Goal: Transaction & Acquisition: Book appointment/travel/reservation

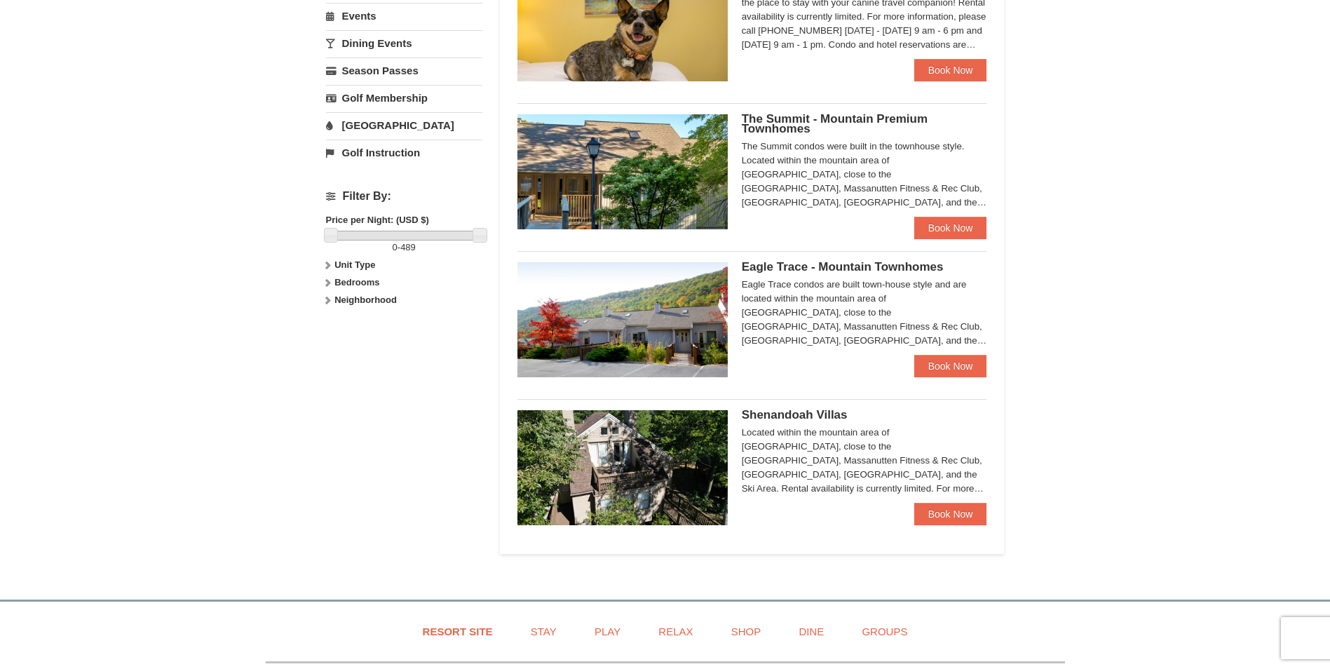
scroll to position [421, 0]
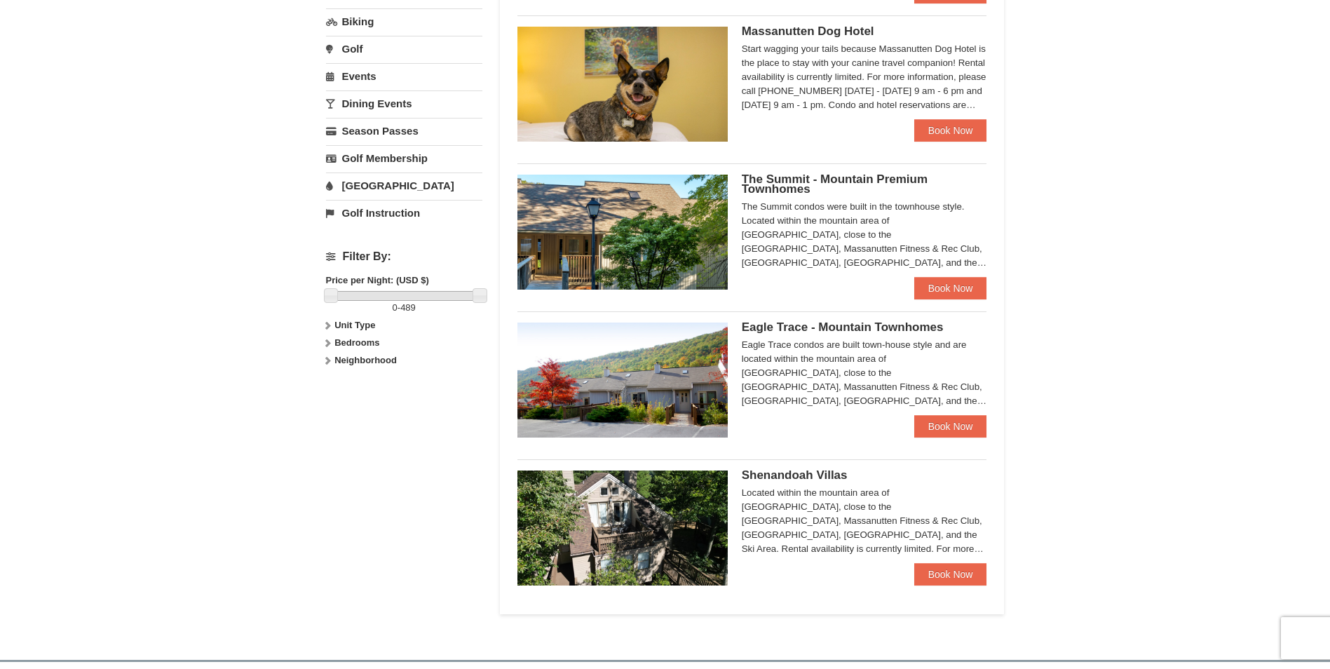
click at [829, 178] on span "The Summit - Mountain Premium Townhomes" at bounding box center [835, 183] width 186 height 23
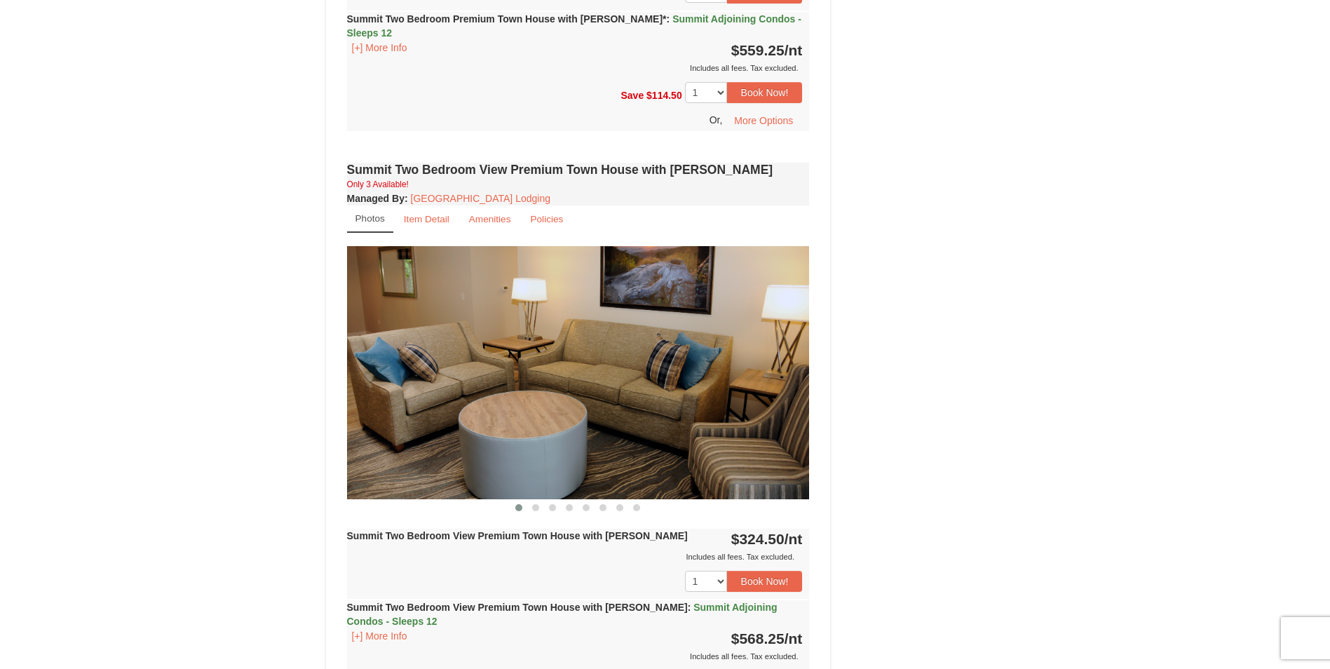
scroll to position [3224, 0]
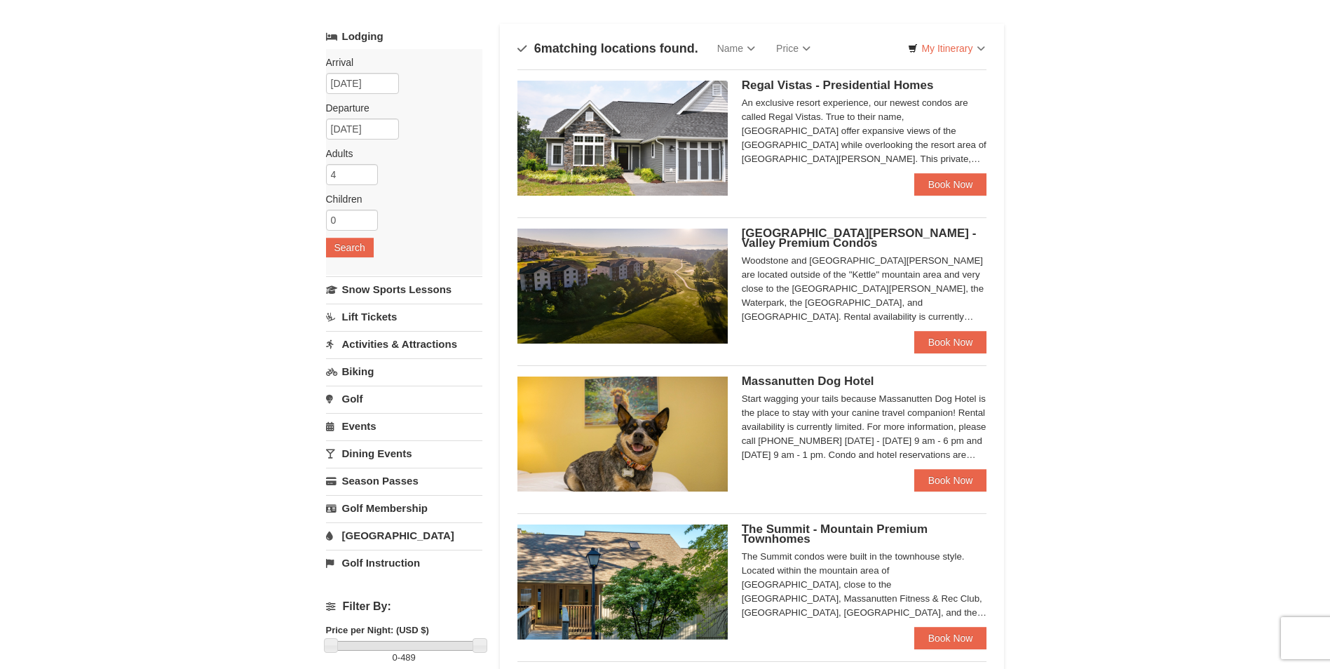
scroll to position [69, 0]
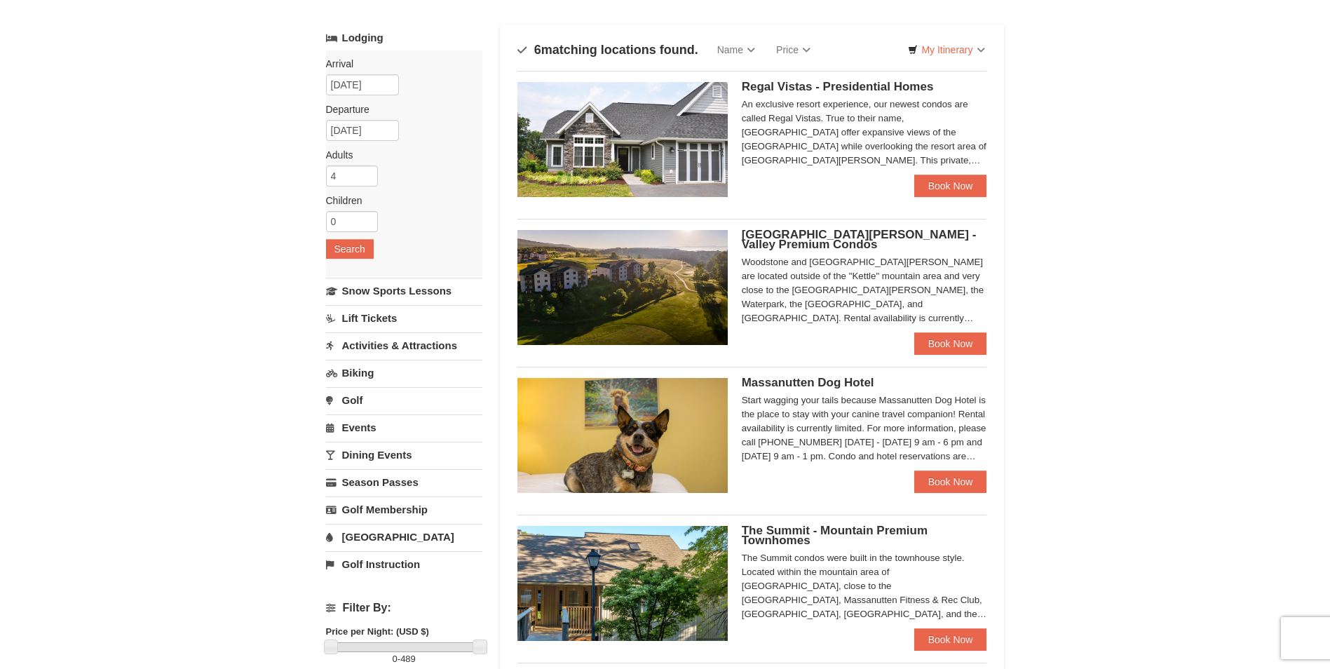
click at [802, 88] on span "Regal Vistas - Presidential Homes" at bounding box center [838, 86] width 192 height 13
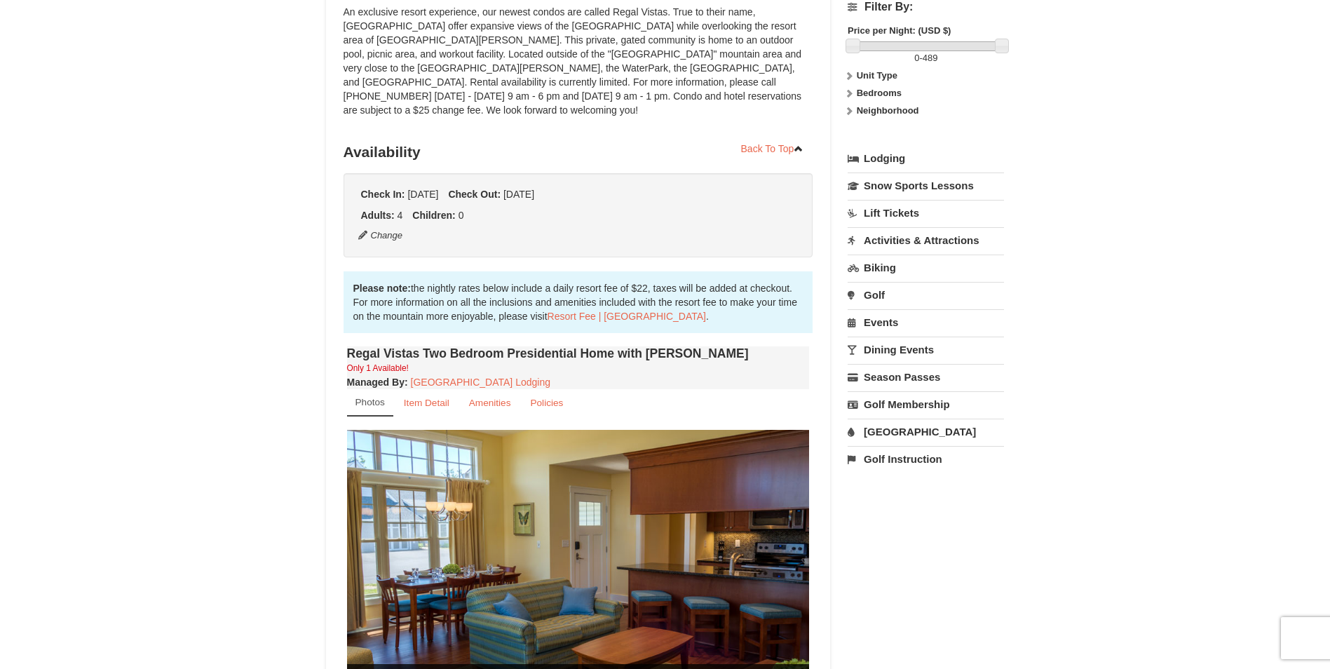
scroll to position [210, 0]
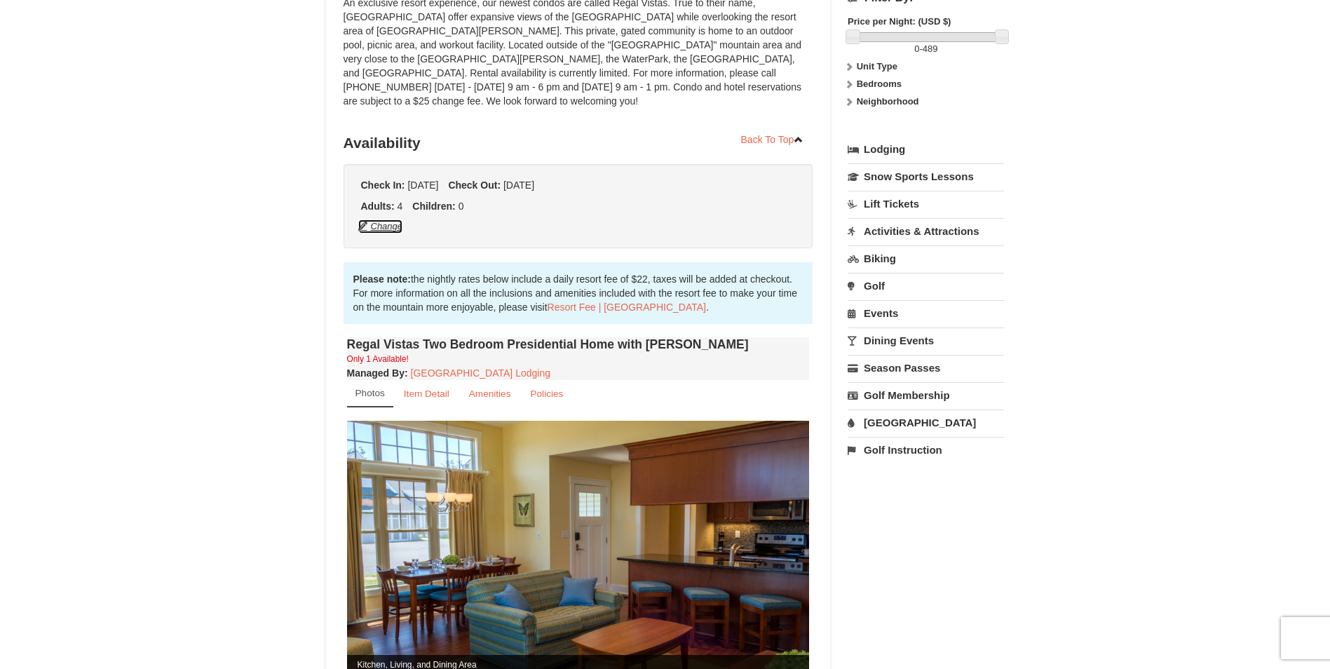
click at [388, 219] on button "Change" at bounding box center [380, 226] width 46 height 15
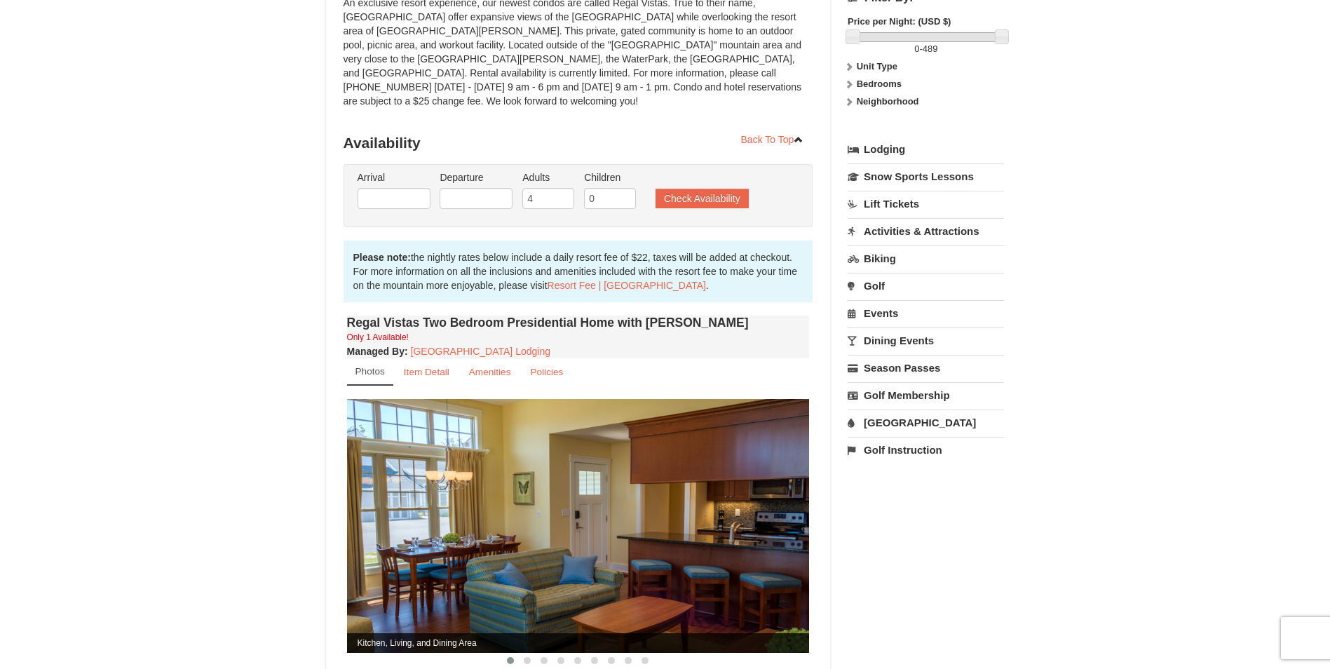
type input "[DATE]"
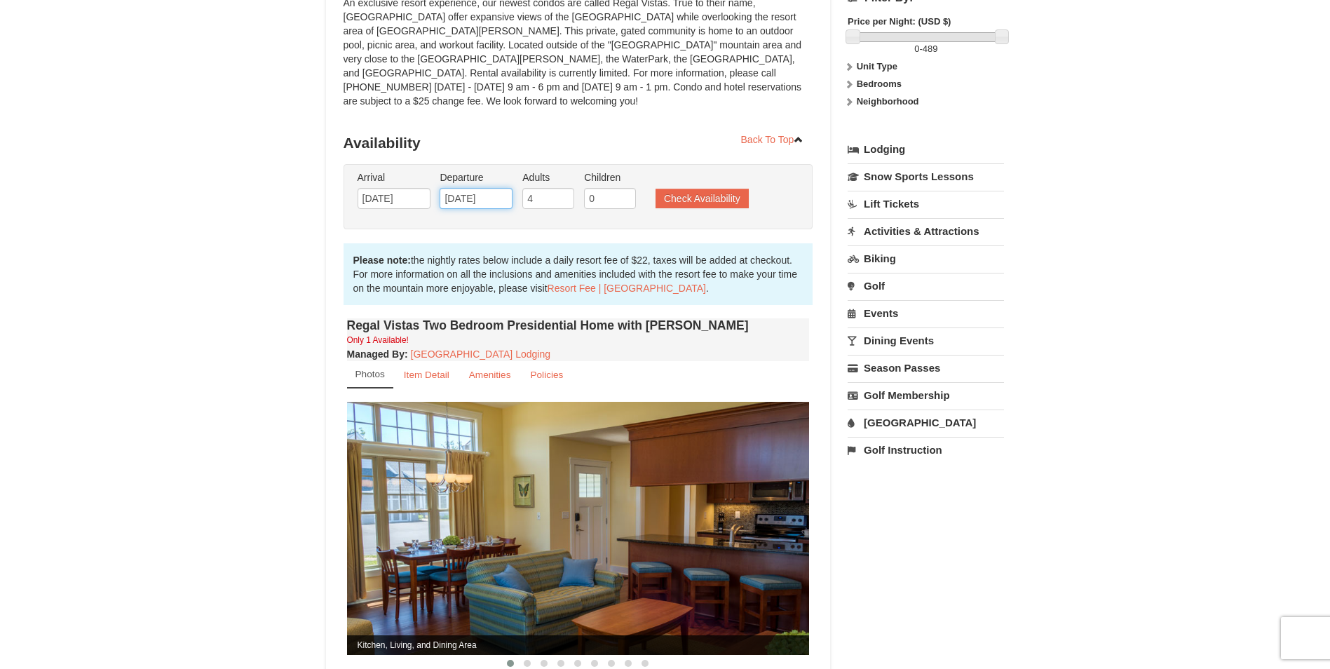
click at [506, 188] on input "[DATE]" at bounding box center [475, 198] width 73 height 21
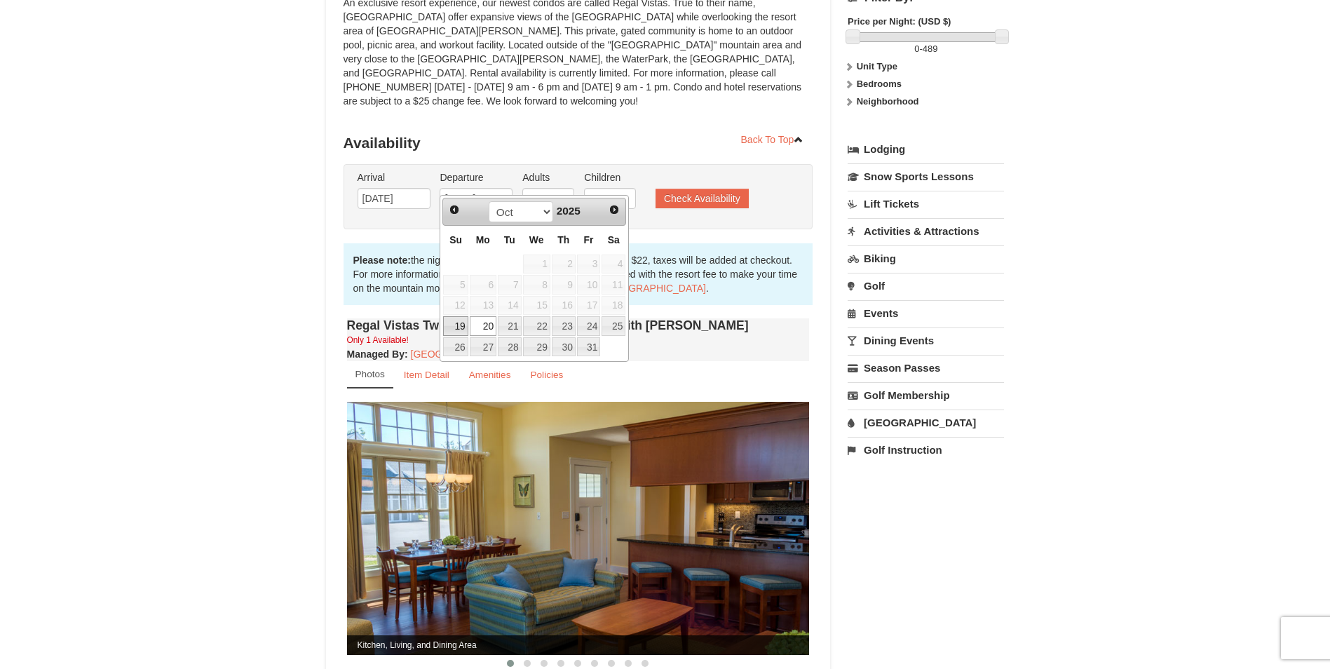
click at [458, 326] on link "19" at bounding box center [455, 326] width 25 height 20
type input "10/19/2025"
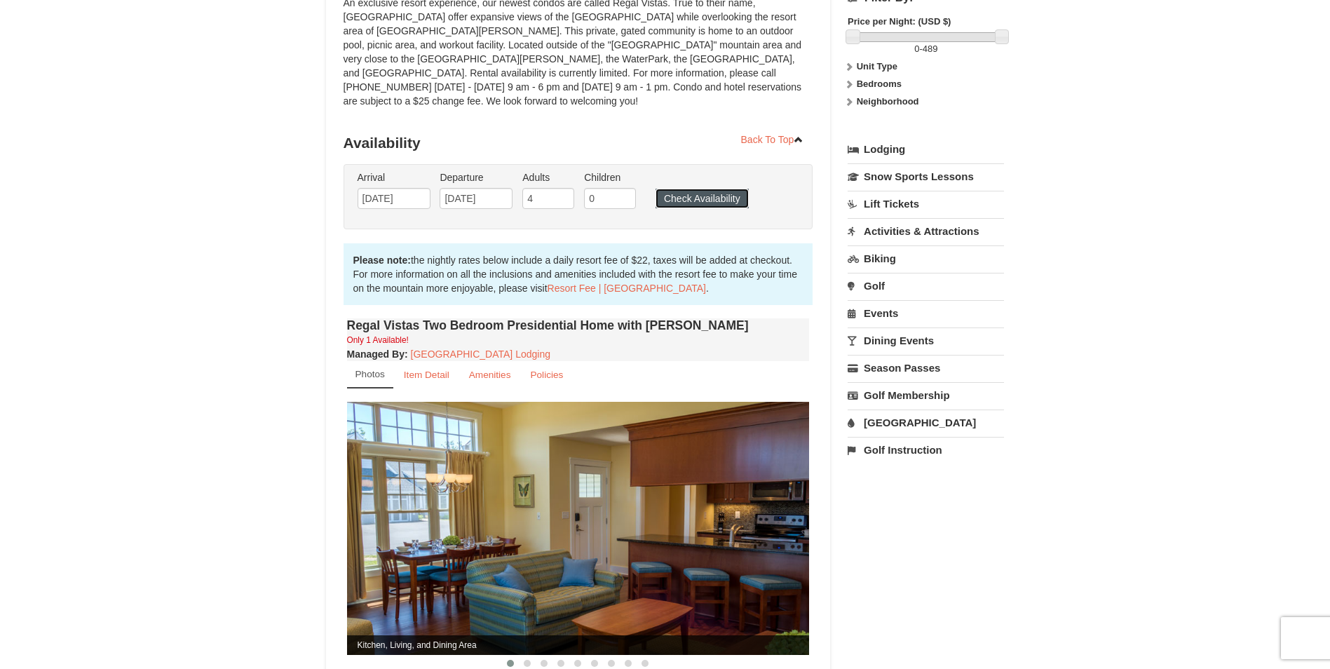
click at [697, 189] on button "Check Availability" at bounding box center [701, 199] width 93 height 20
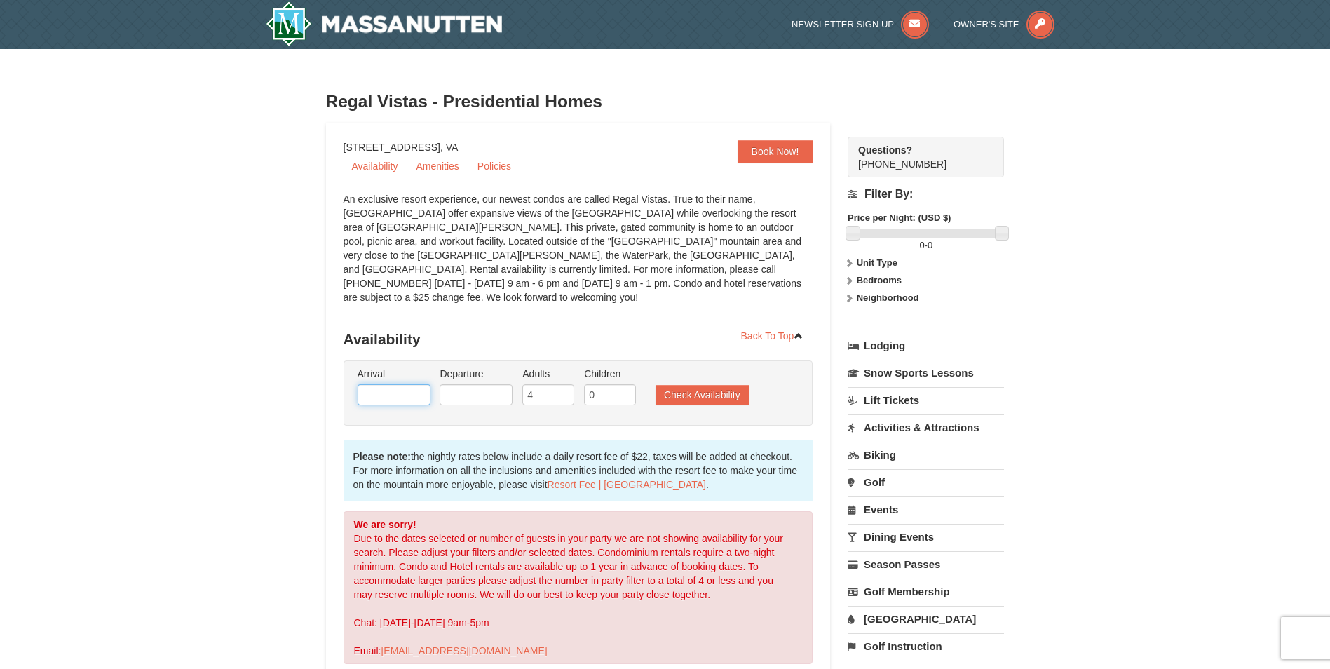
click at [404, 384] on input "text" at bounding box center [393, 394] width 73 height 21
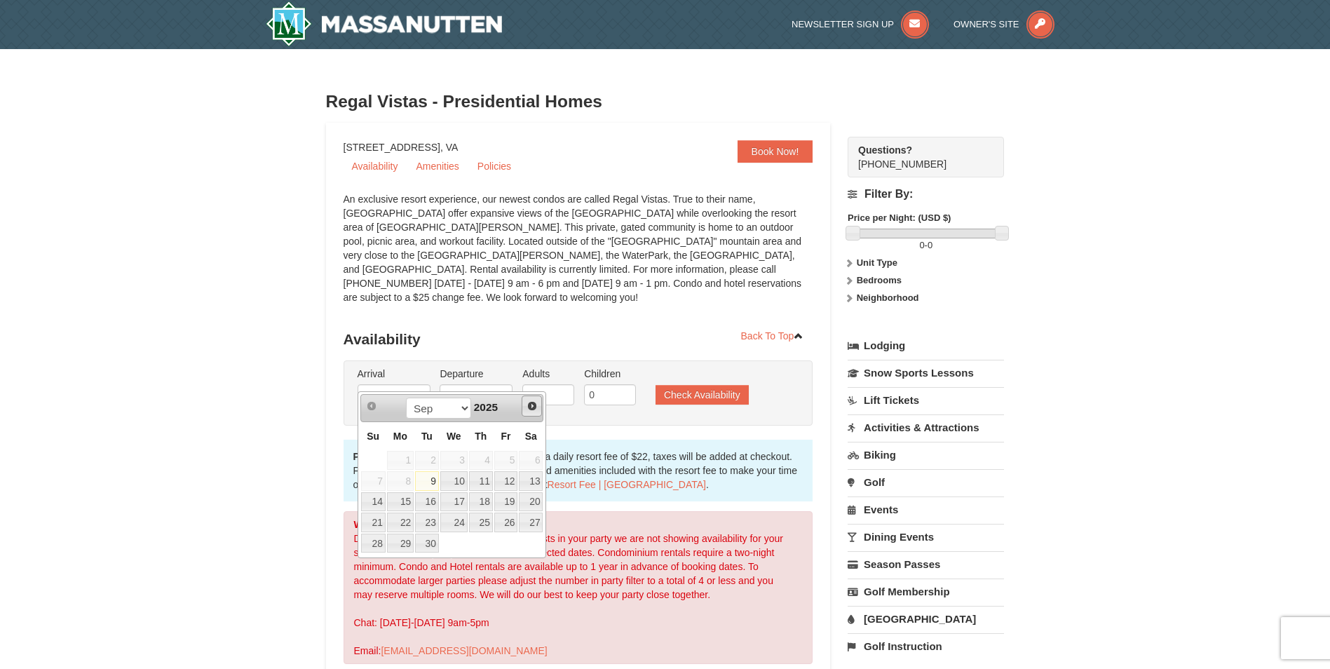
click at [531, 403] on span "Next" at bounding box center [531, 405] width 11 height 11
click at [530, 504] on link "18" at bounding box center [531, 502] width 24 height 20
type input "[DATE]"
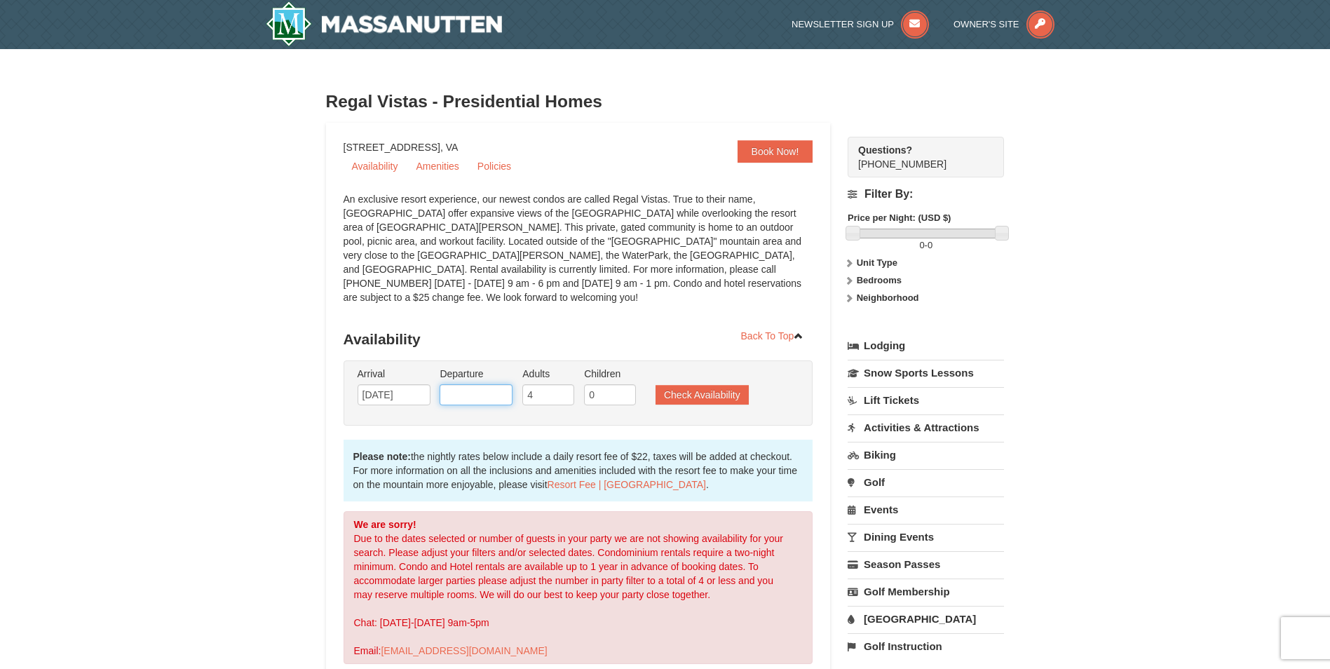
click at [503, 384] on input "text" at bounding box center [475, 394] width 73 height 21
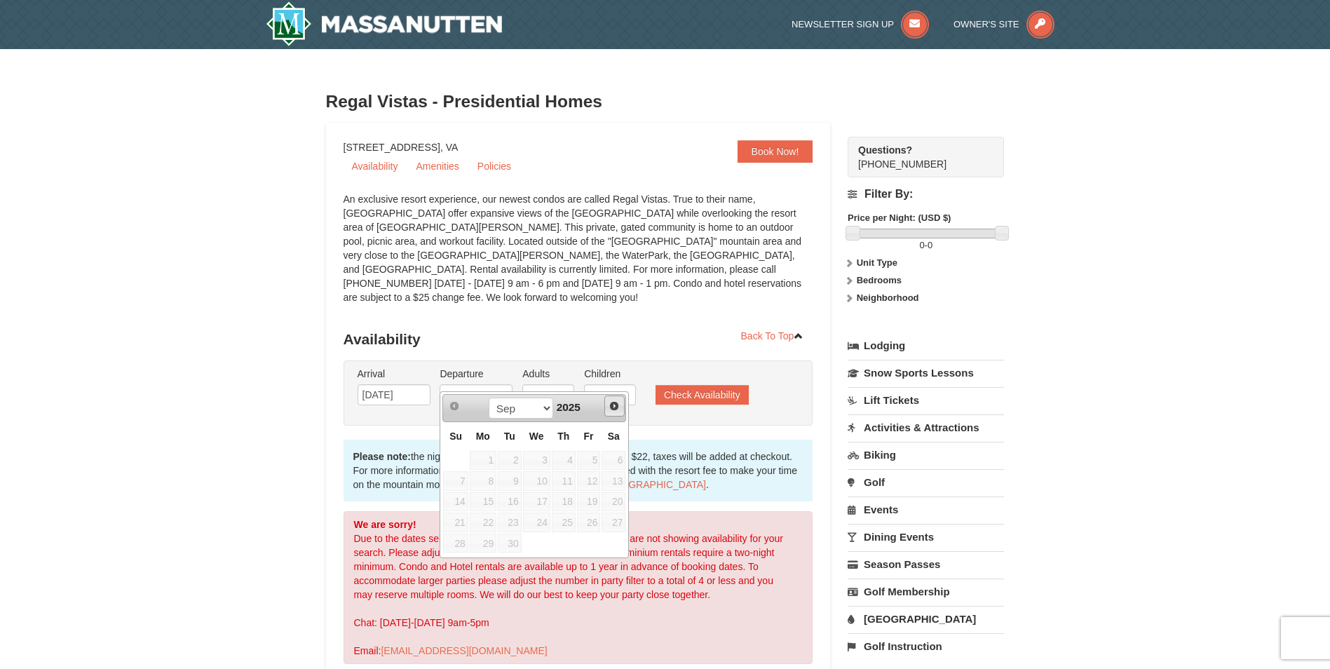
click at [614, 407] on span "Next" at bounding box center [613, 405] width 11 height 11
click at [484, 519] on link "20" at bounding box center [483, 522] width 27 height 20
type input "[DATE]"
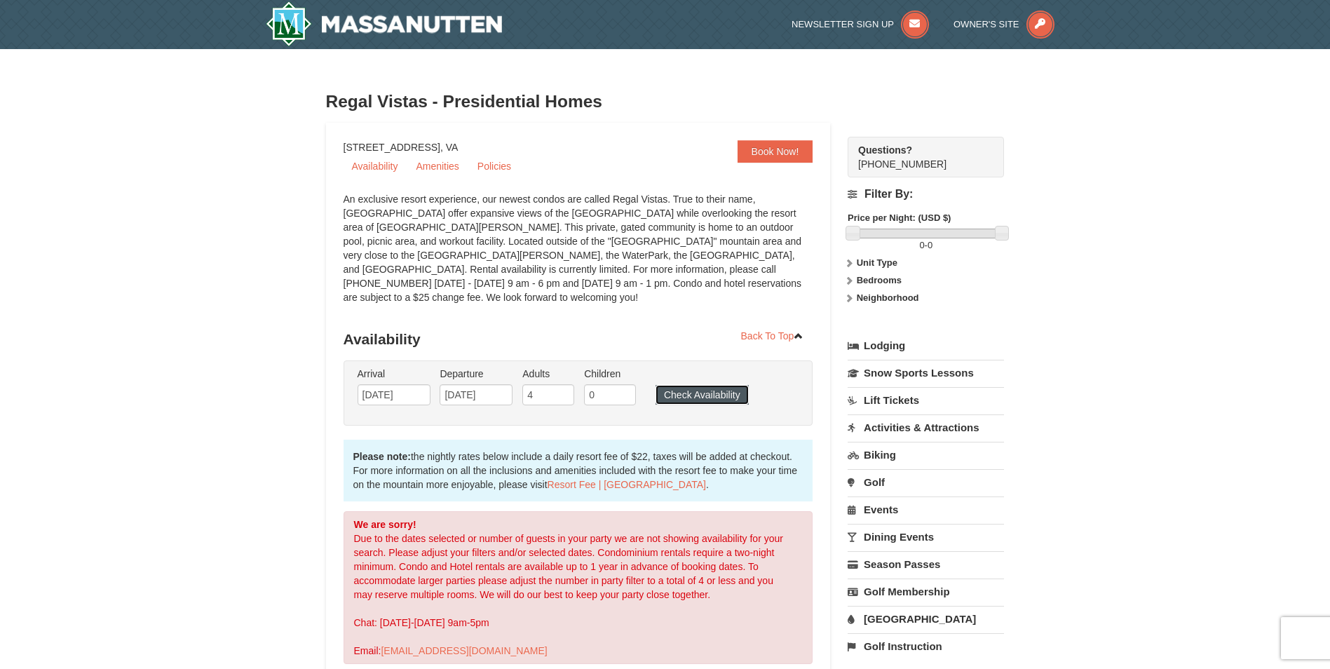
click at [703, 385] on button "Check Availability" at bounding box center [701, 395] width 93 height 20
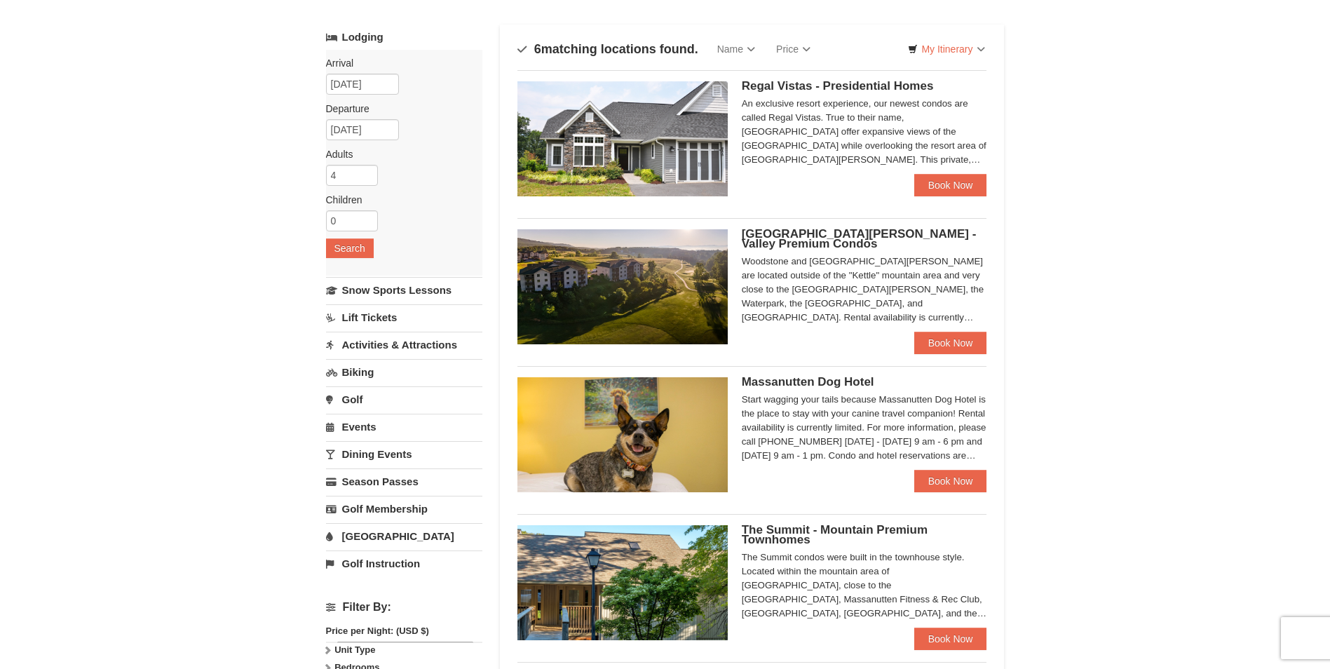
scroll to position [69, 0]
click at [784, 231] on span "[GEOGRAPHIC_DATA][PERSON_NAME] - Valley Premium Condos" at bounding box center [859, 239] width 235 height 23
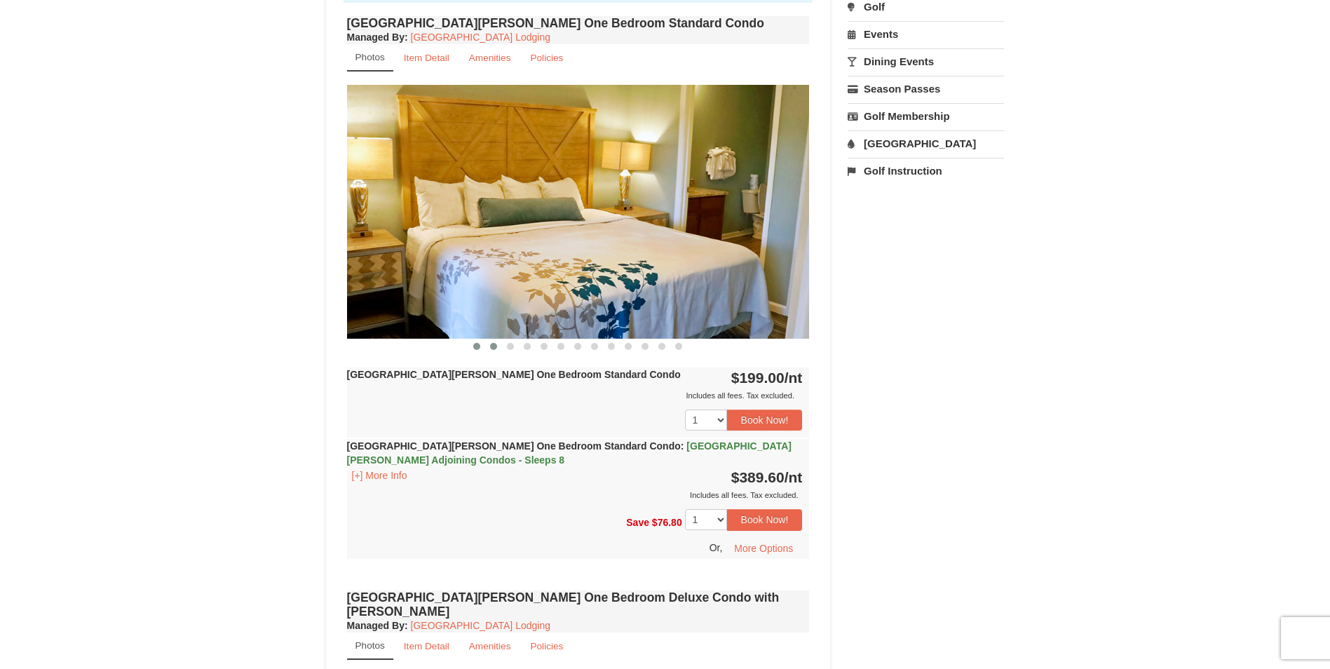
click at [490, 345] on button at bounding box center [493, 346] width 17 height 14
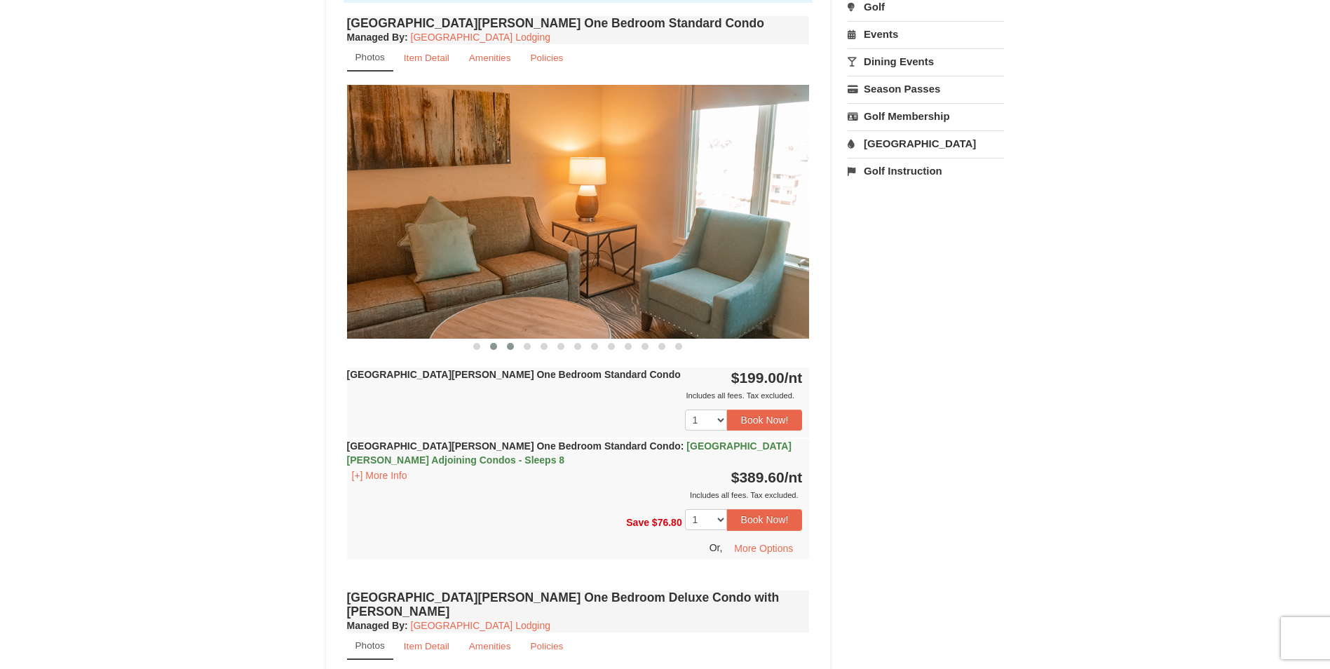
click at [513, 346] on span at bounding box center [510, 346] width 7 height 7
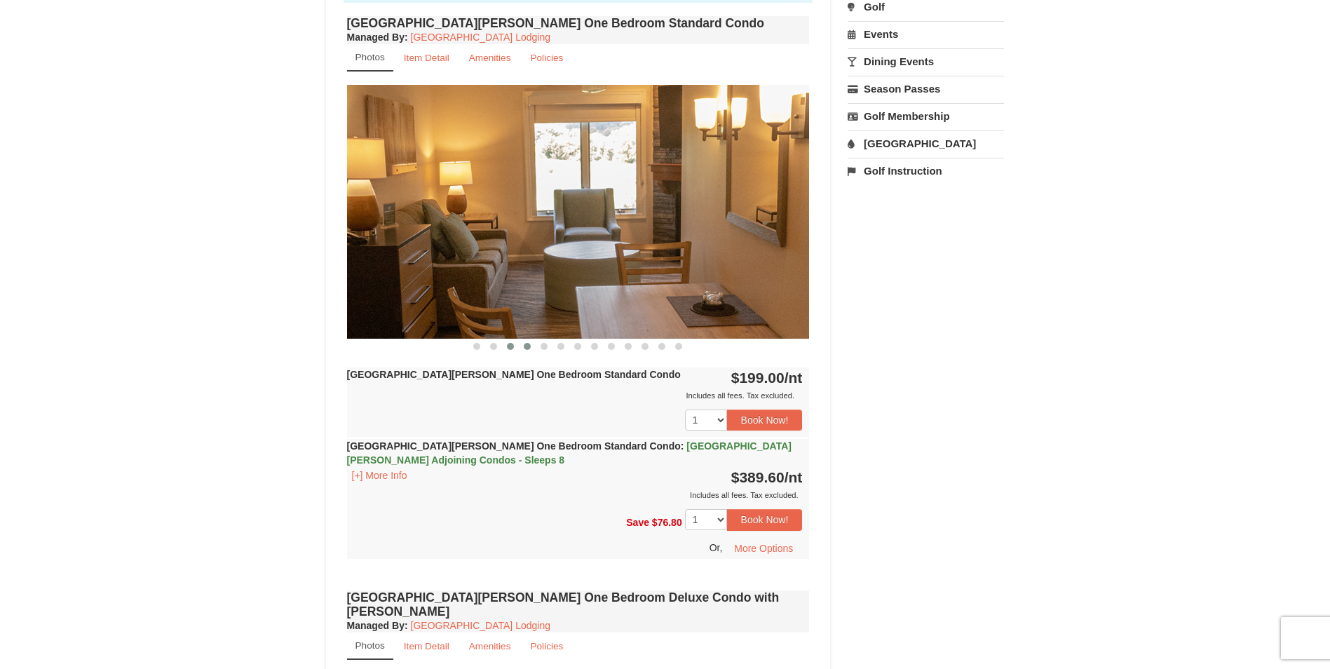
click at [531, 346] on span at bounding box center [527, 346] width 7 height 7
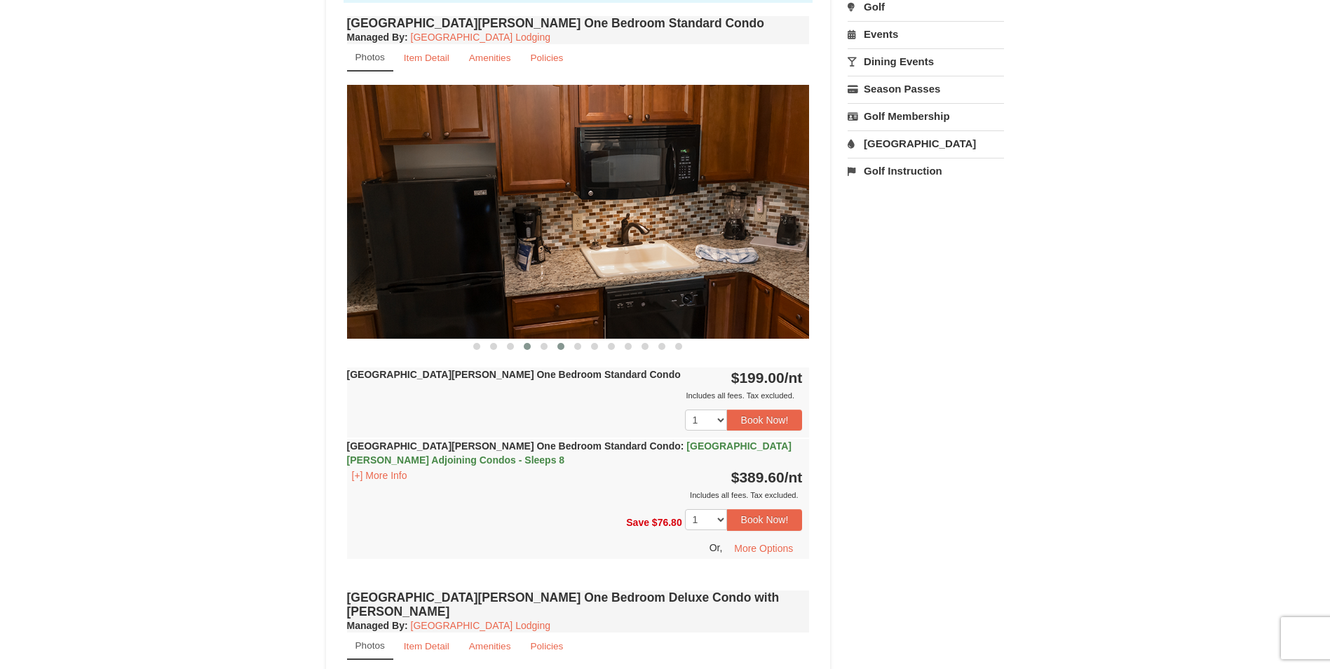
click at [558, 346] on span at bounding box center [560, 346] width 7 height 7
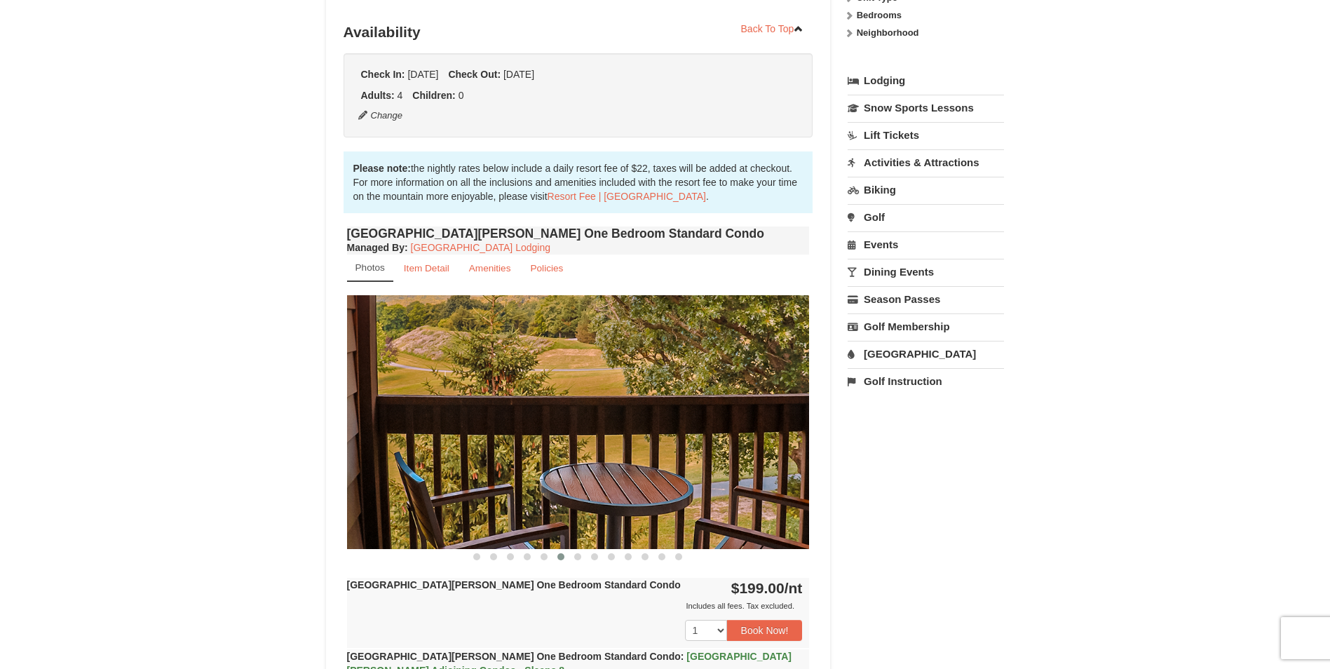
scroll to position [349, 0]
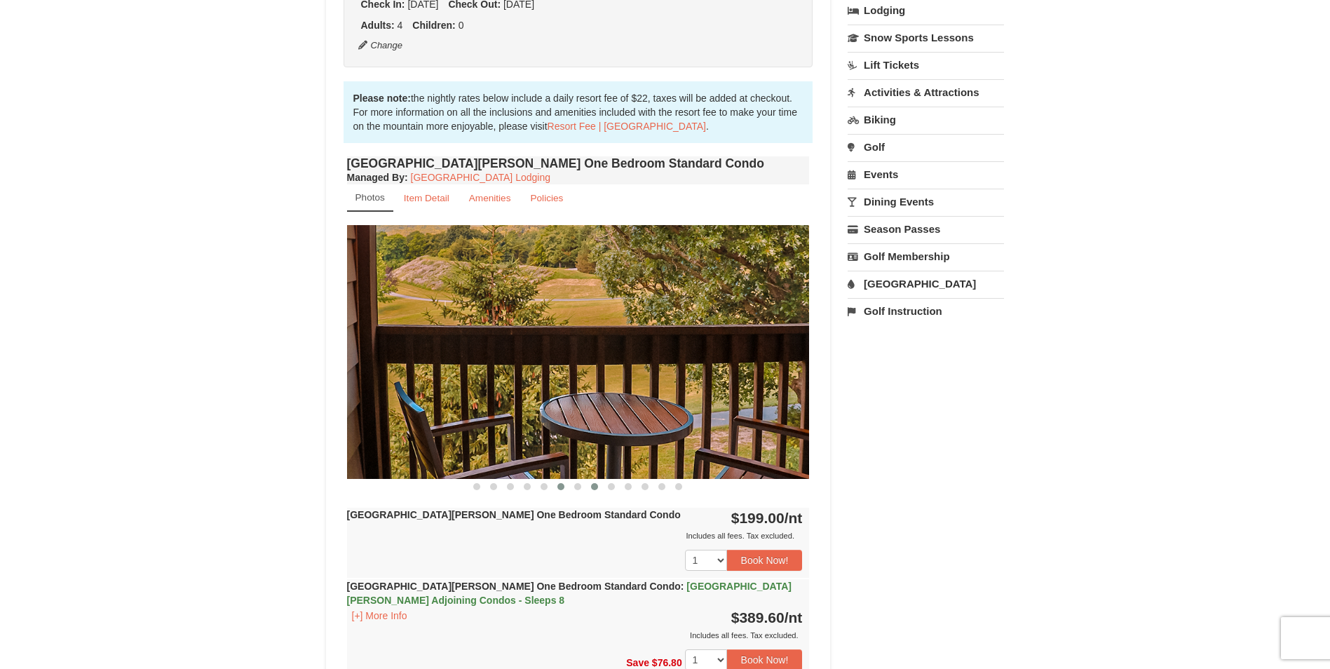
click at [592, 486] on span at bounding box center [594, 486] width 7 height 7
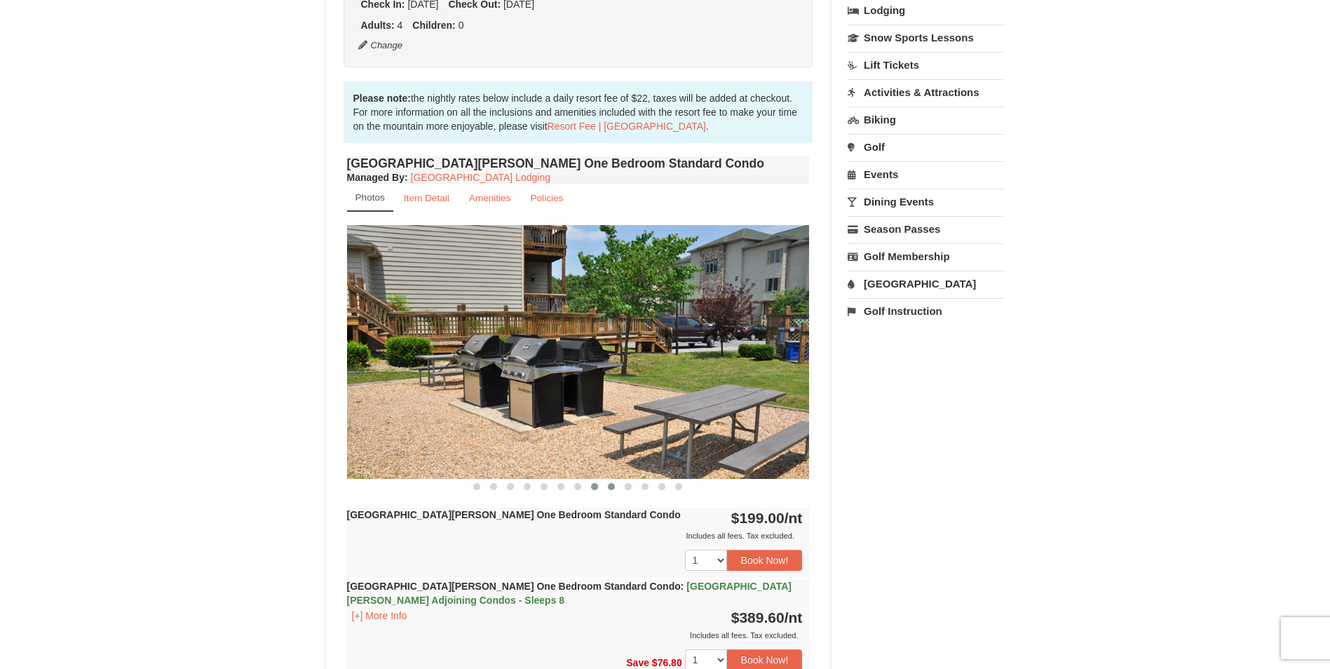
click at [613, 488] on span at bounding box center [611, 486] width 7 height 7
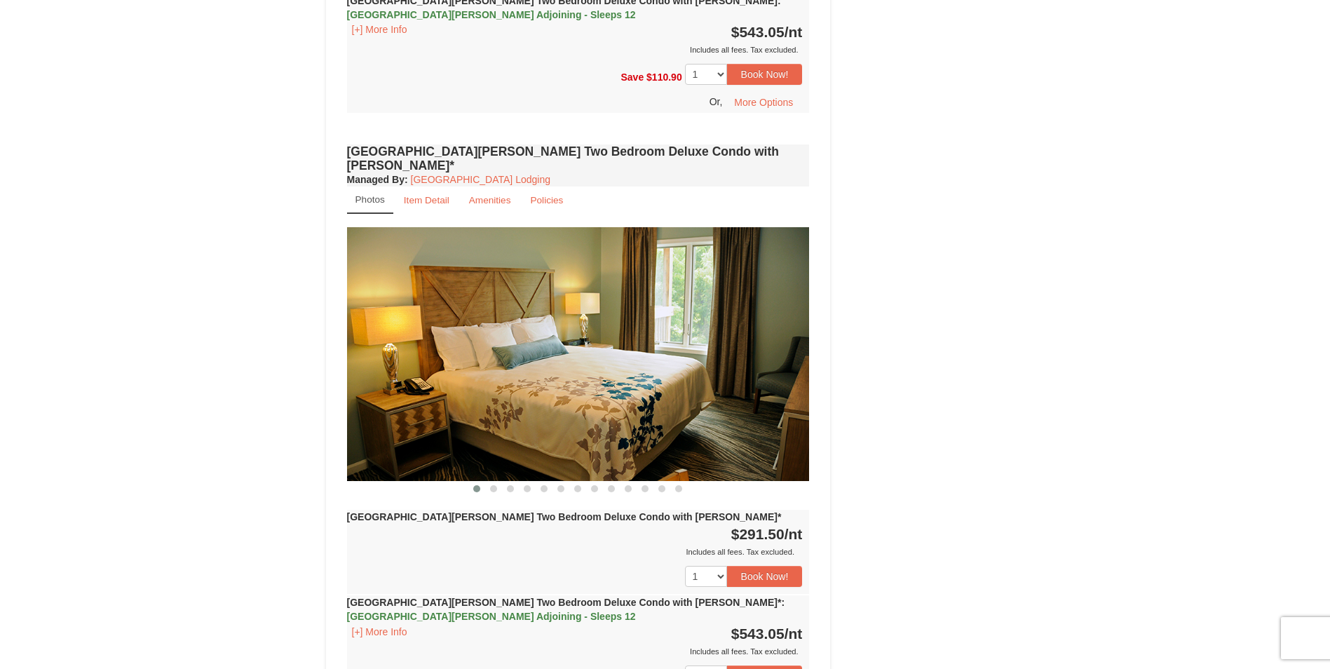
scroll to position [2172, 0]
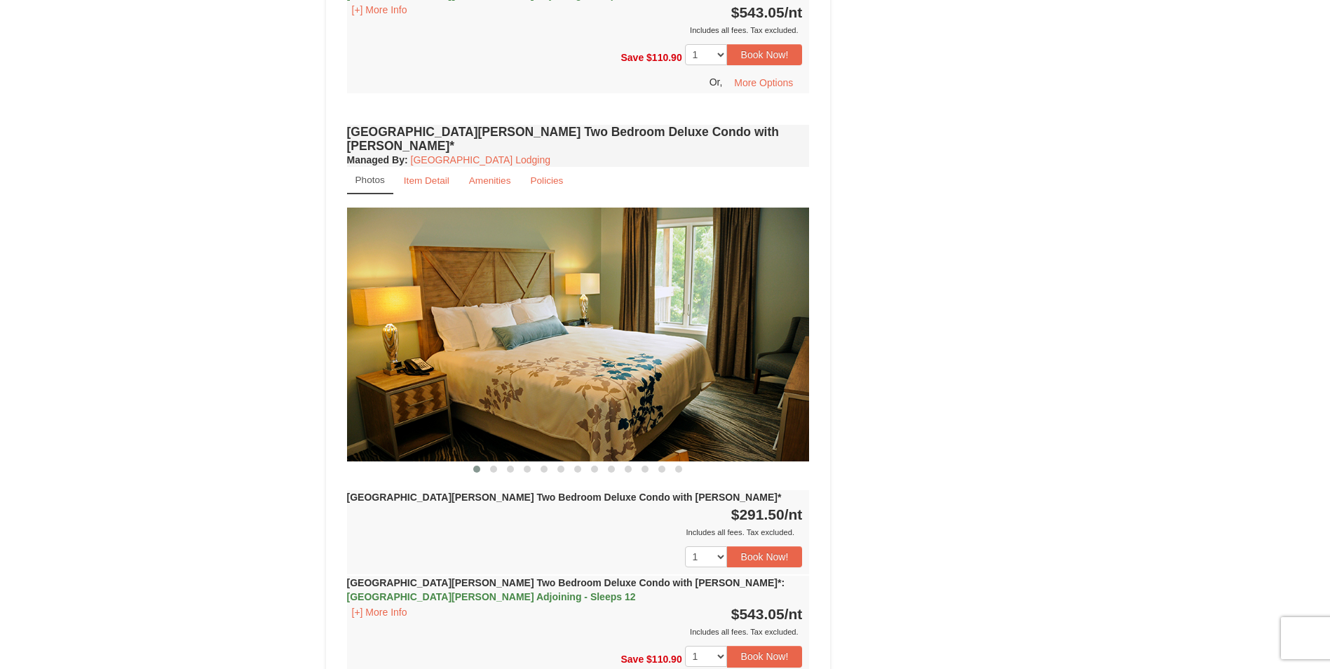
click at [641, 294] on img at bounding box center [578, 333] width 463 height 253
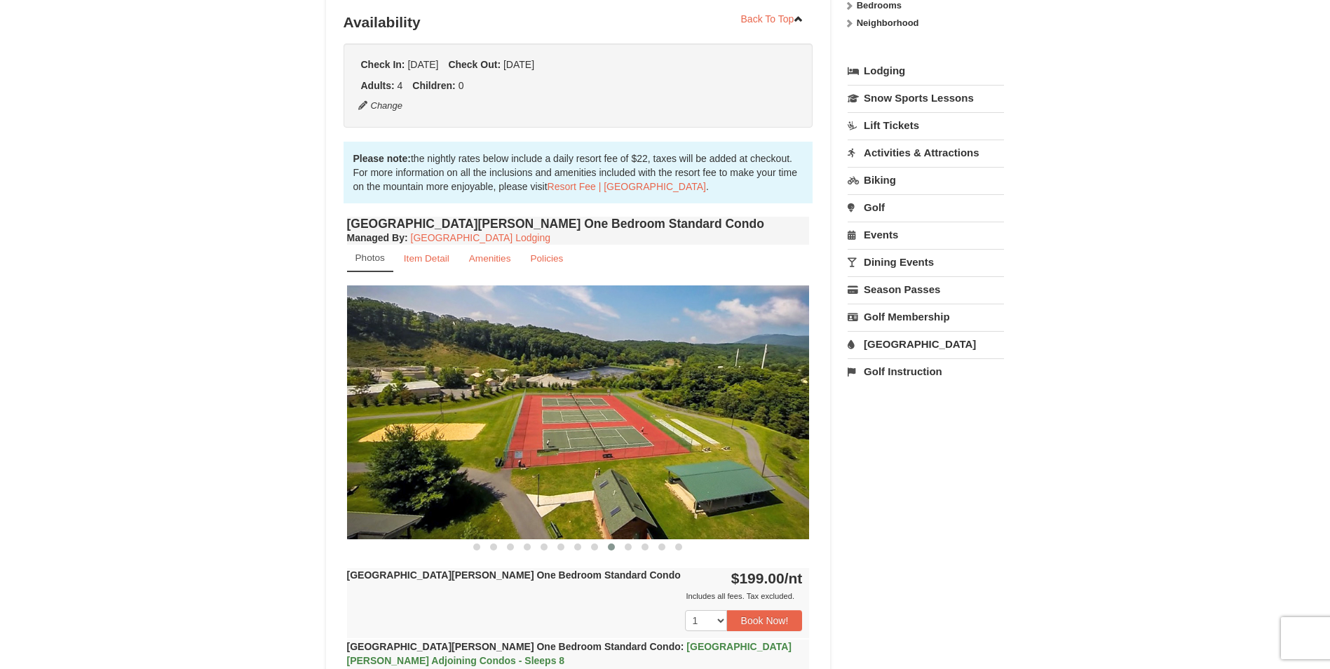
scroll to position [420, 0]
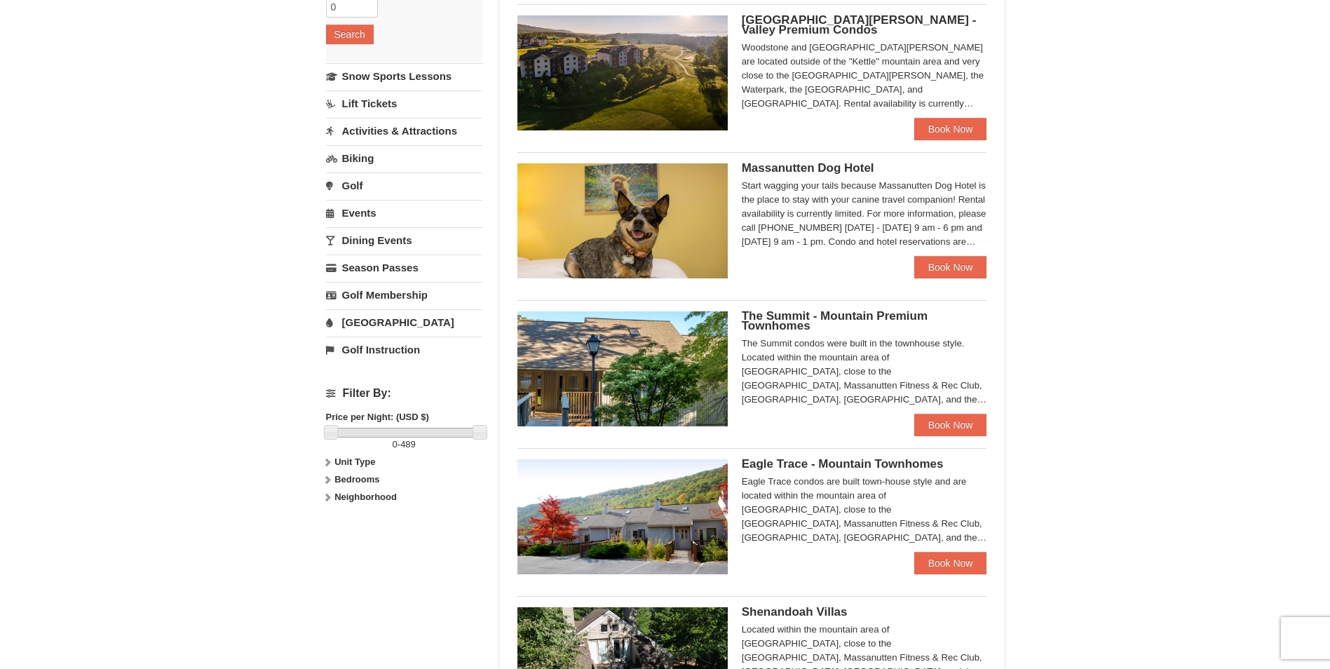
scroll to position [420, 0]
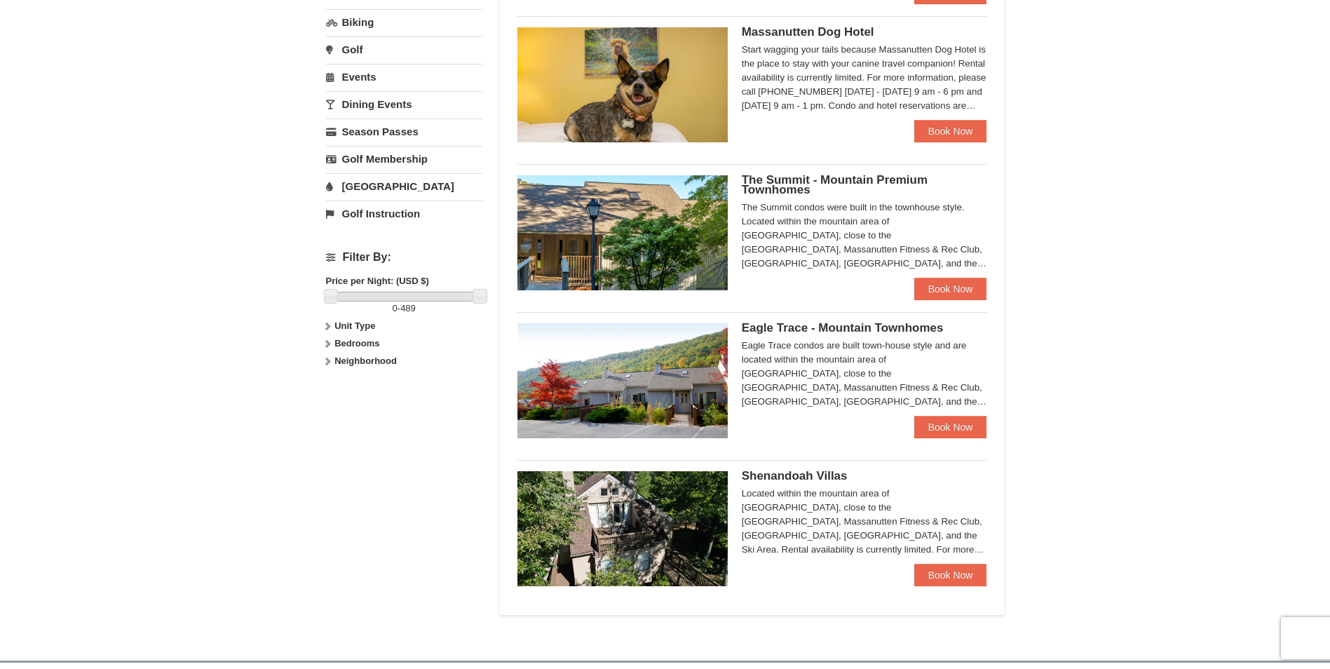
click at [792, 325] on span "Eagle Trace - Mountain Townhomes" at bounding box center [843, 327] width 202 height 13
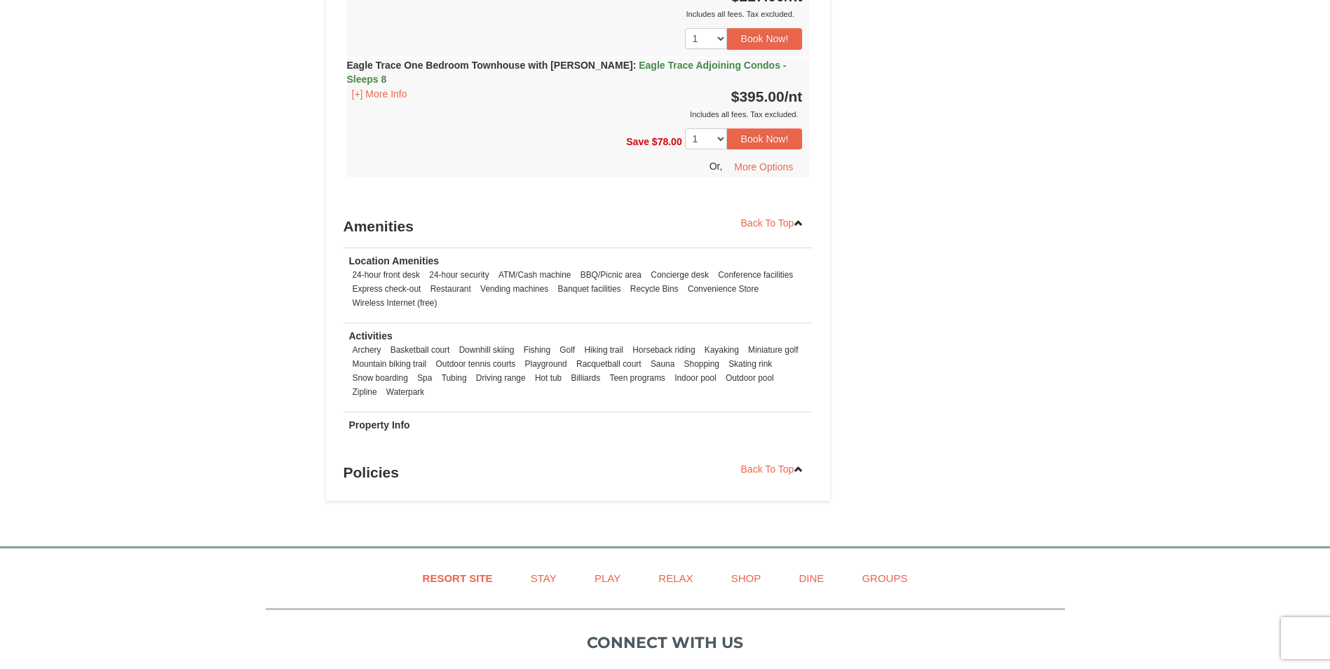
scroll to position [1612, 0]
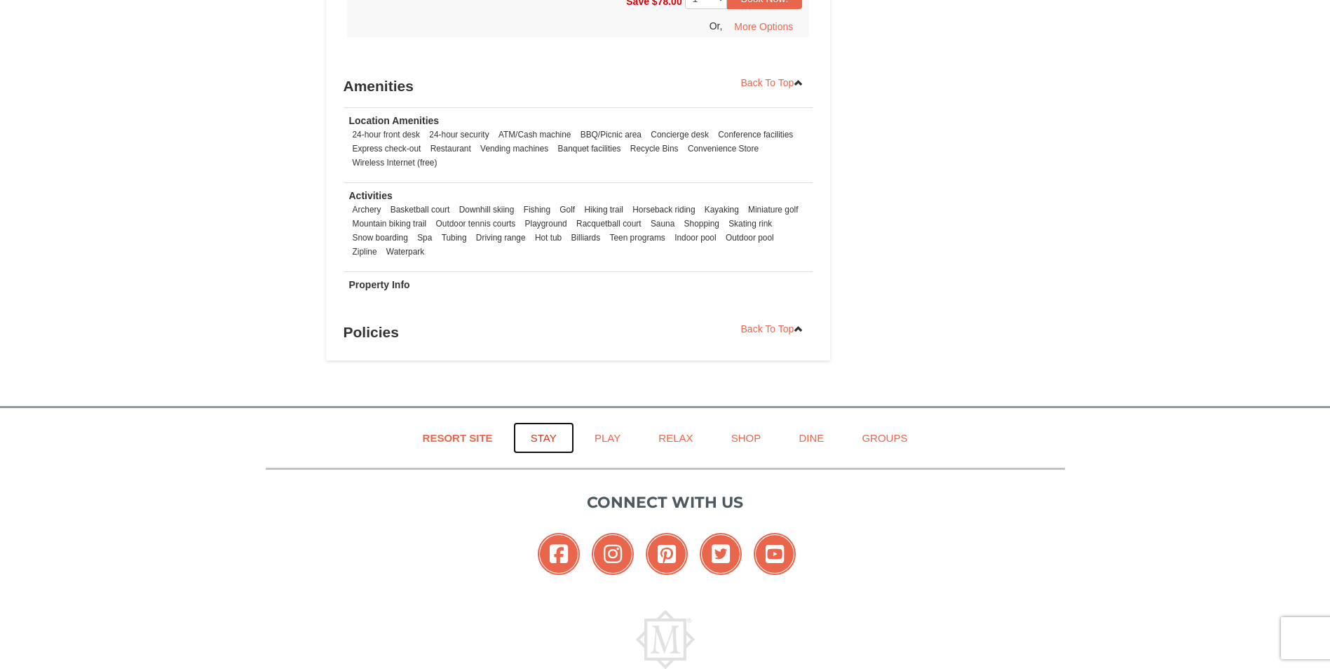
click at [541, 424] on link "Stay" at bounding box center [543, 438] width 61 height 32
